Goal: Information Seeking & Learning: Learn about a topic

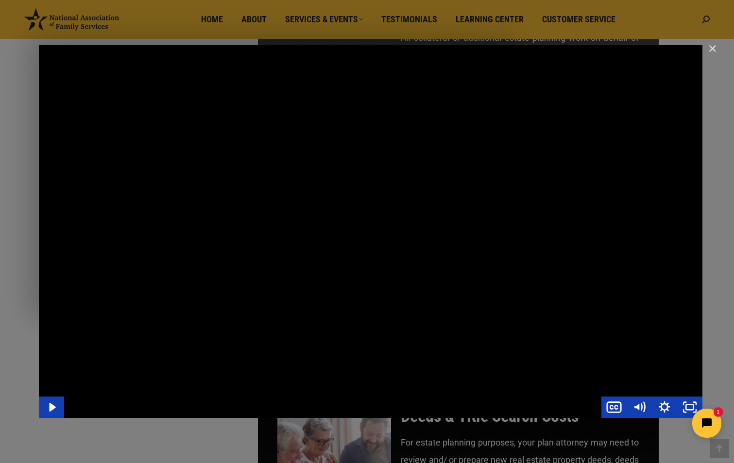
click at [488, 204] on div "Main Video - Full Webinar (Emma) Landon V1.4" at bounding box center [370, 231] width 663 height 373
click at [516, 126] on div "Main Video - Full Webinar (Emma) Landon V1.4" at bounding box center [370, 231] width 663 height 373
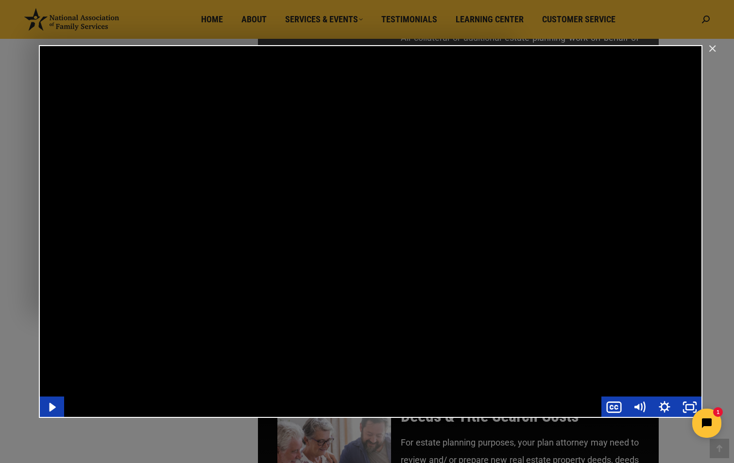
click at [492, 108] on div "Main Video - Full Webinar (Emma) Landon V1.4" at bounding box center [370, 231] width 663 height 373
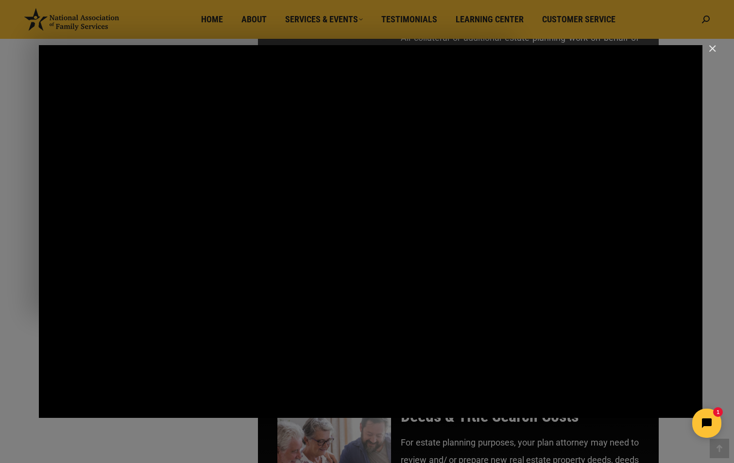
click at [483, 131] on div "Main Video - Full Webinar (Emma) Landon V1.4" at bounding box center [370, 231] width 663 height 373
click at [495, 170] on div "Main Video - Full Webinar (Emma) Landon V1.4" at bounding box center [370, 231] width 663 height 373
click at [504, 165] on div "Main Video - Full Webinar (Emma) Landon V1.4" at bounding box center [370, 231] width 663 height 373
click at [483, 158] on div "Main Video - Full Webinar (Emma) Landon V1.4" at bounding box center [370, 231] width 663 height 373
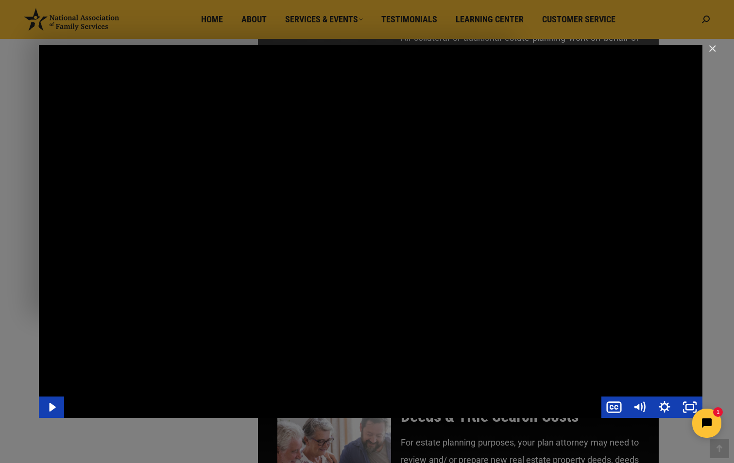
click at [483, 158] on div "Main Video - Full Webinar (Emma) Landon V1.4" at bounding box center [370, 231] width 663 height 373
click at [518, 163] on div "Main Video - Full Webinar (Emma) Landon V1.4" at bounding box center [370, 231] width 663 height 373
click at [508, 108] on div "Main Video - Full Webinar (Emma) Landon V1.4" at bounding box center [370, 231] width 663 height 373
click at [505, 121] on div "Main Video - Full Webinar (Emma) Landon V1.4" at bounding box center [370, 231] width 663 height 373
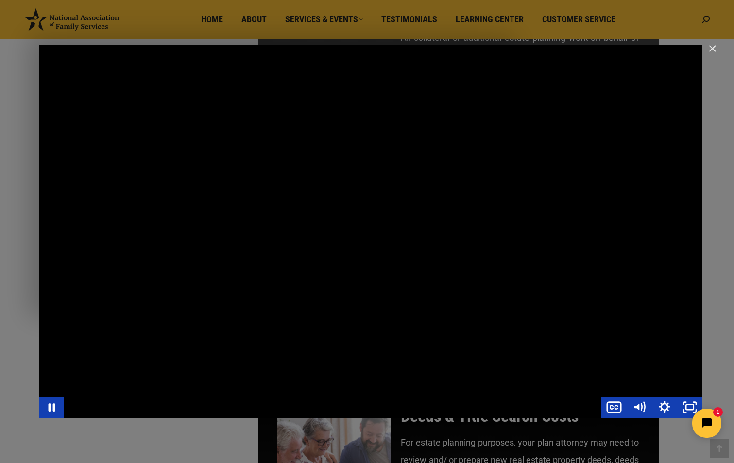
click at [508, 102] on div "Main Video - Full Webinar (Emma) Landon V1.4" at bounding box center [370, 231] width 663 height 373
click at [532, 78] on div "Main Video - Full Webinar (Emma) Landon V1.4" at bounding box center [370, 231] width 663 height 373
click at [713, 50] on img "Close" at bounding box center [708, 53] width 17 height 17
